Goal: Task Accomplishment & Management: Manage account settings

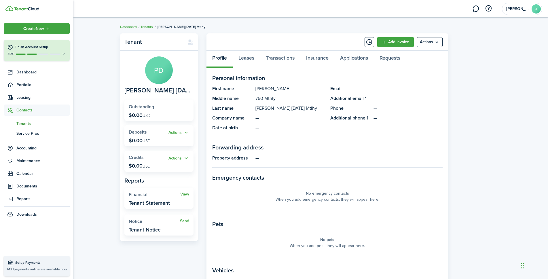
click at [21, 123] on span "Tenants" at bounding box center [42, 124] width 53 height 6
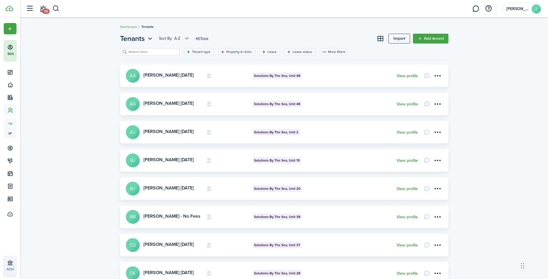
scroll to position [154, 0]
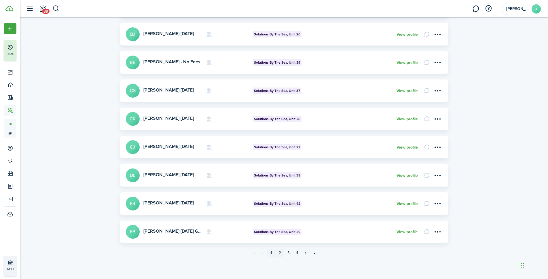
click at [280, 254] on link "2" at bounding box center [280, 253] width 9 height 9
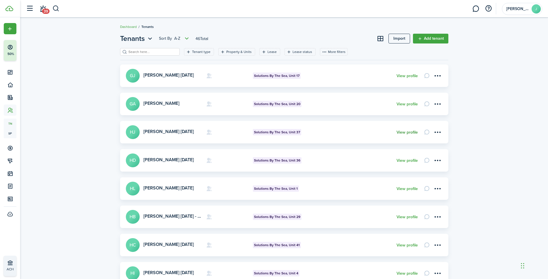
click at [409, 132] on link "View profile" at bounding box center [407, 132] width 21 height 5
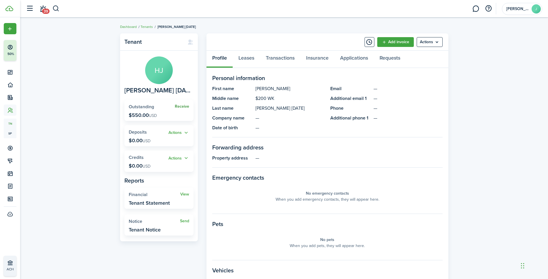
click at [184, 108] on link "Receive" at bounding box center [182, 106] width 14 height 5
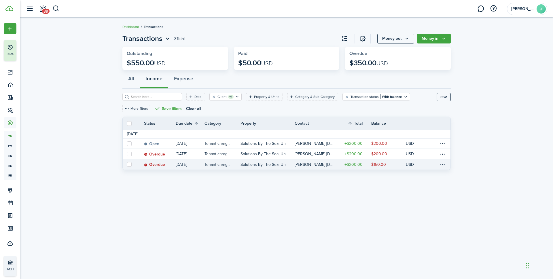
click at [129, 165] on label at bounding box center [129, 164] width 5 height 5
click at [127, 165] on input "checkbox" at bounding box center [127, 165] width 0 height 0
checkbox input "true"
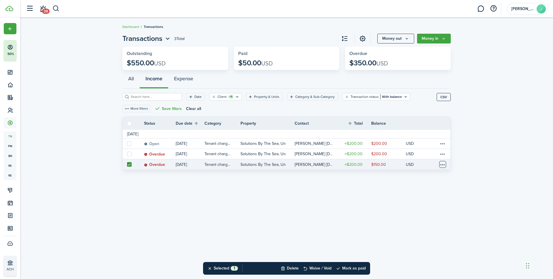
click at [442, 164] on table-menu-btn-icon at bounding box center [442, 164] width 7 height 7
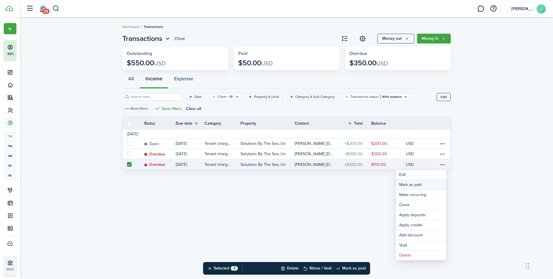
click at [419, 186] on link "Mark as paid" at bounding box center [421, 185] width 50 height 10
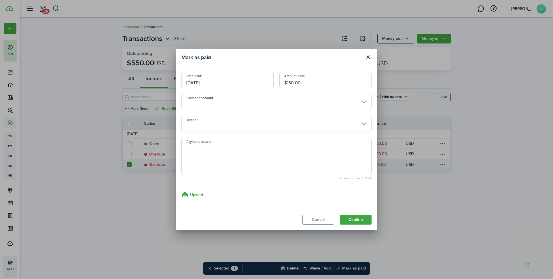
click at [231, 116] on input "Method" at bounding box center [277, 124] width 190 height 16
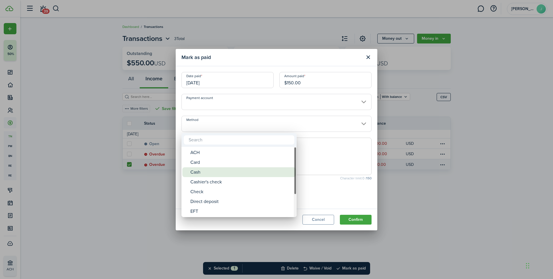
click at [215, 171] on div "Cash" at bounding box center [241, 172] width 102 height 10
type input "Cash"
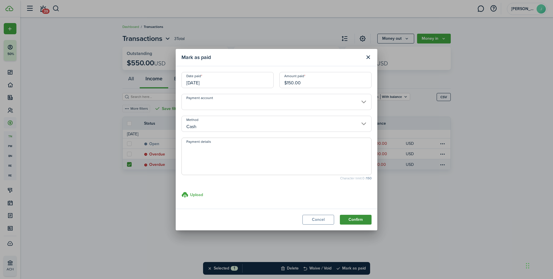
click at [360, 219] on button "Confirm" at bounding box center [356, 220] width 32 height 10
